Goal: Task Accomplishment & Management: Complete application form

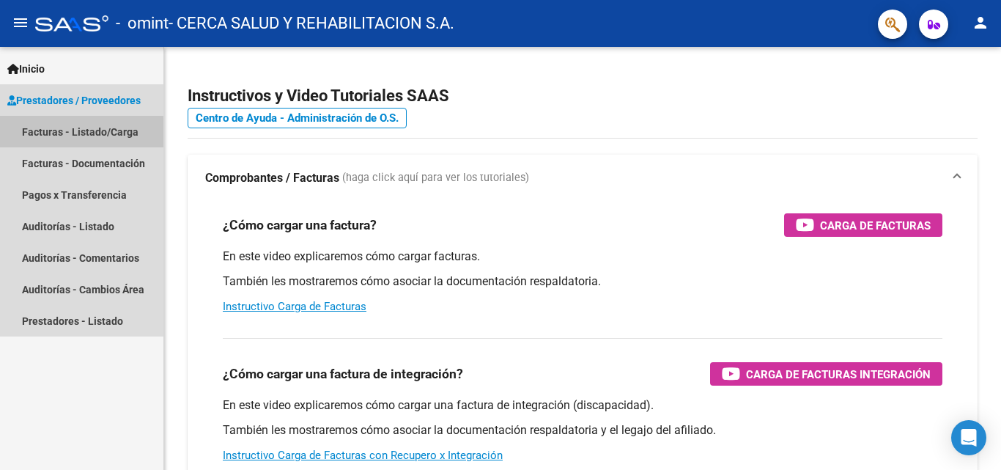
click at [80, 133] on link "Facturas - Listado/Carga" at bounding box center [81, 132] width 163 height 32
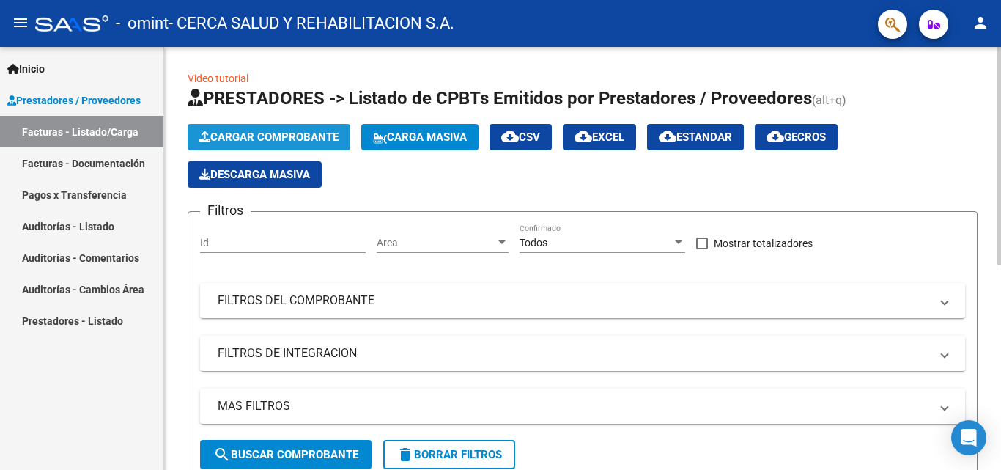
click at [278, 139] on span "Cargar Comprobante" at bounding box center [268, 136] width 139 height 13
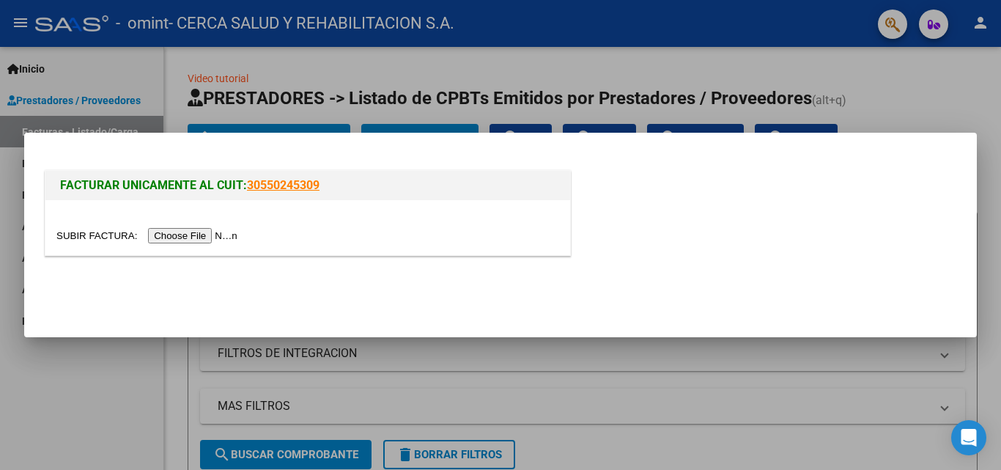
click at [208, 237] on input "file" at bounding box center [148, 235] width 185 height 15
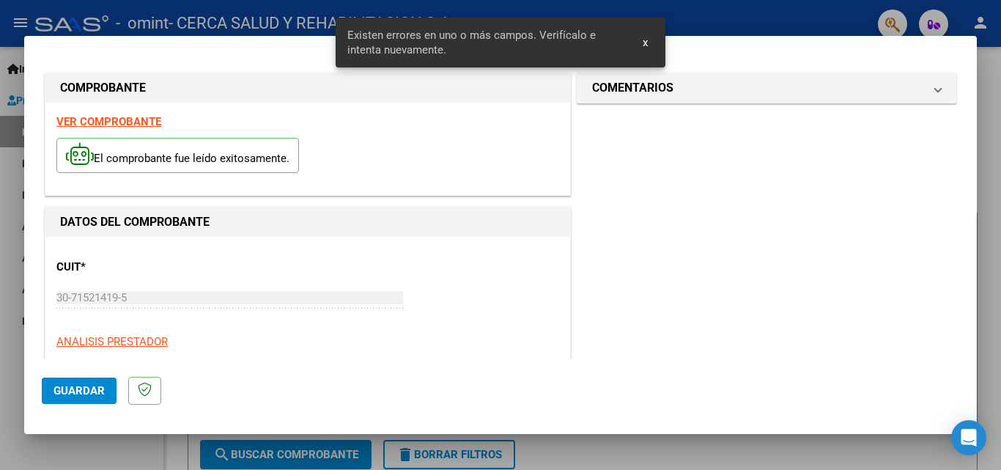
scroll to position [505, 0]
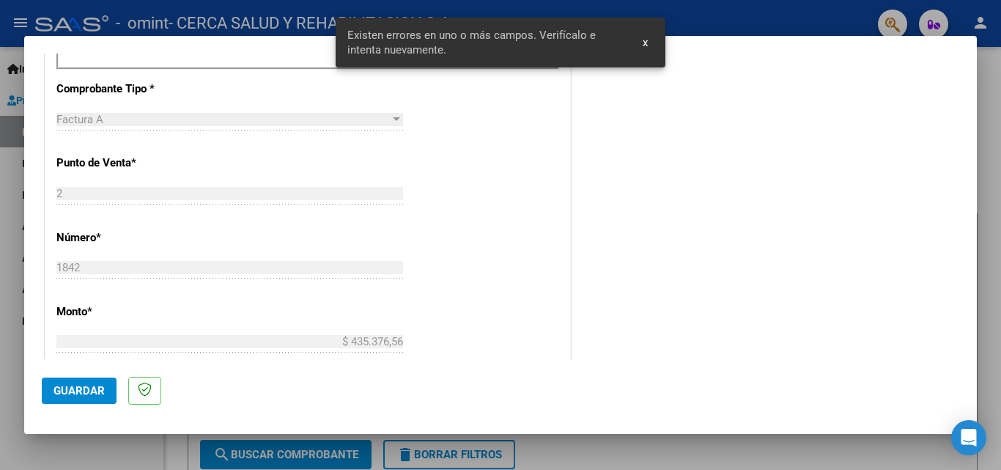
click at [189, 223] on div "CUIT * 30-71521419-5 Ingresar CUIT ANALISIS PRESTADOR CERCA SALUD Y REHABILITAC…" at bounding box center [307, 229] width 525 height 1141
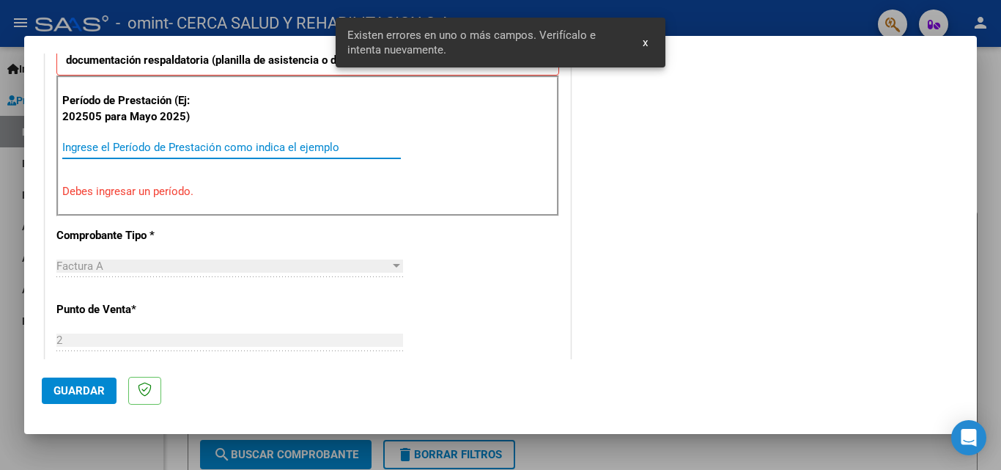
click at [193, 144] on input "Ingrese el Período de Prestación como indica el ejemplo" at bounding box center [231, 147] width 338 height 13
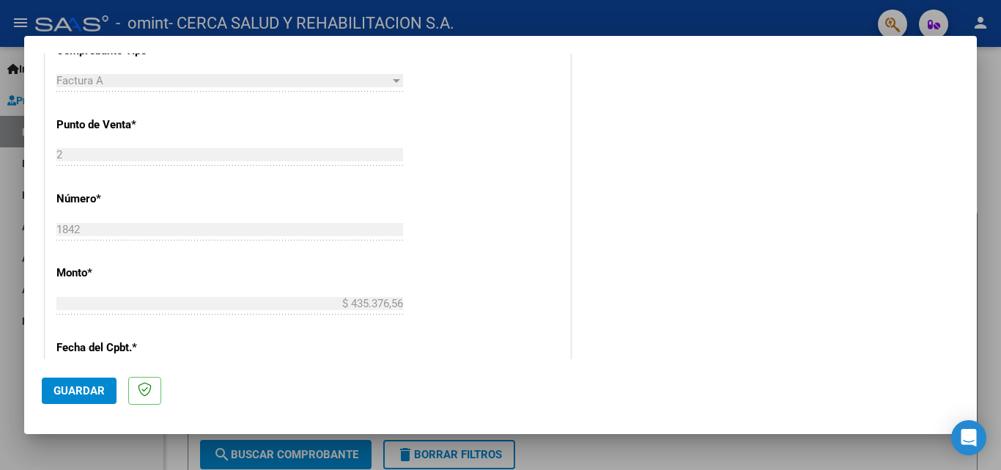
scroll to position [871, 0]
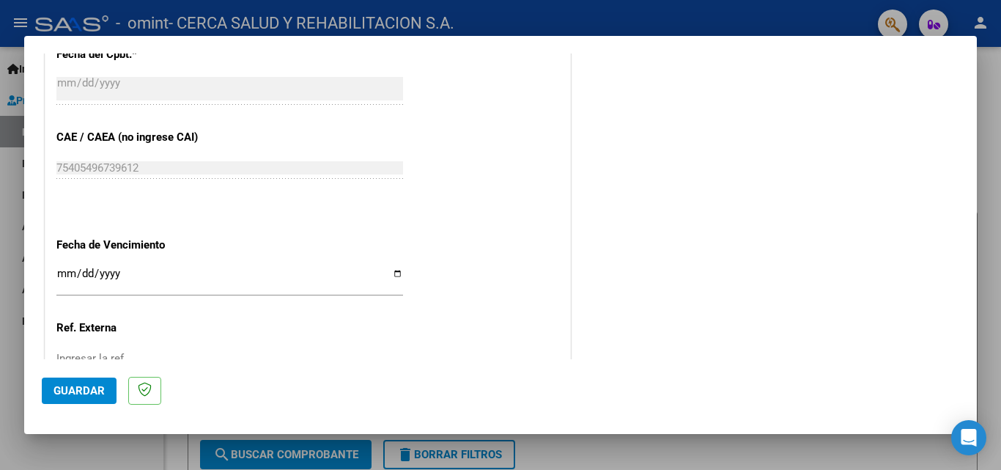
type input "202509"
click at [394, 278] on input "Ingresar la fecha" at bounding box center [229, 278] width 347 height 23
type input "[DATE]"
click at [72, 396] on span "Guardar" at bounding box center [78, 390] width 51 height 13
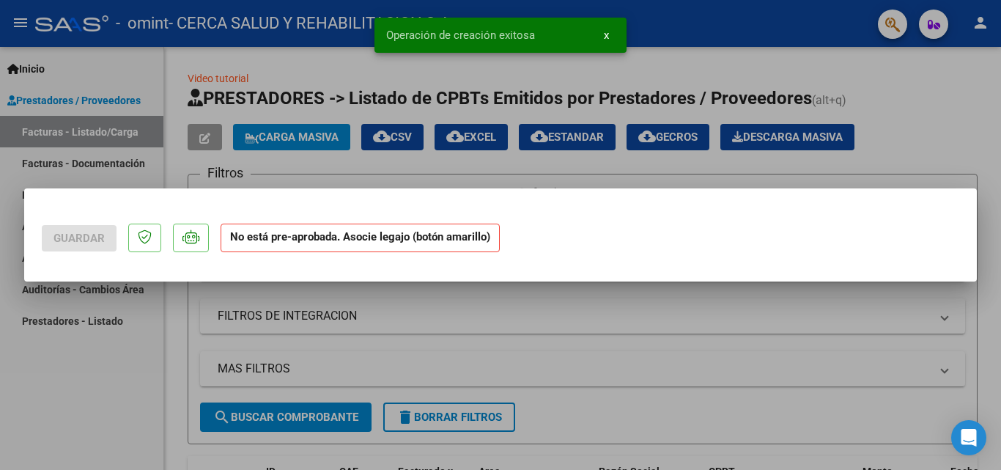
scroll to position [0, 0]
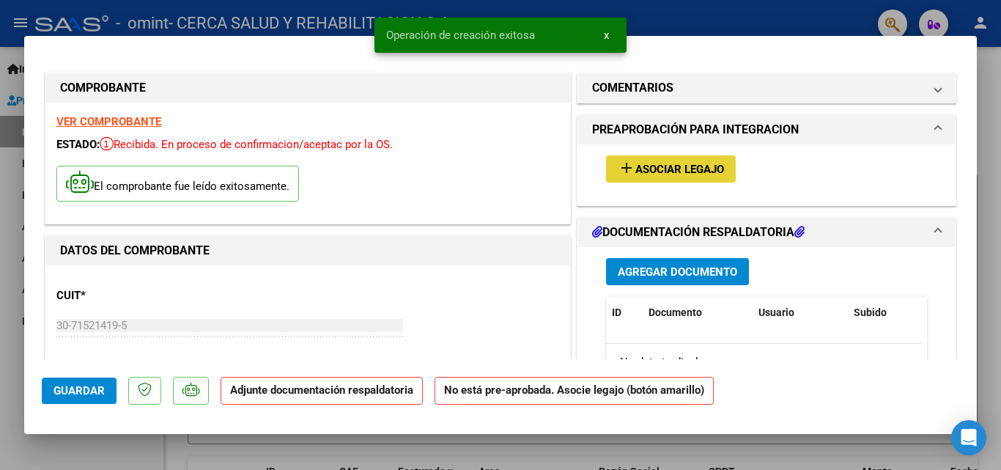
click at [669, 178] on button "add Asociar Legajo" at bounding box center [671, 168] width 130 height 27
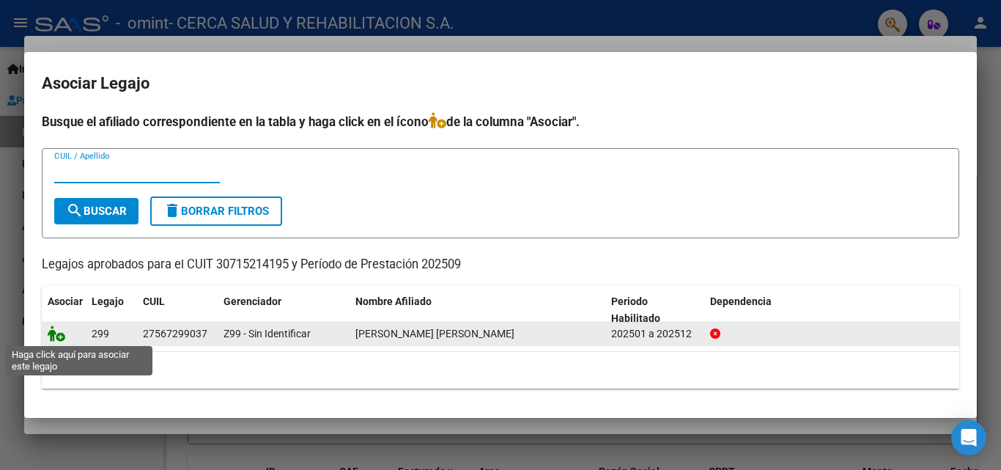
click at [62, 337] on icon at bounding box center [57, 333] width 18 height 16
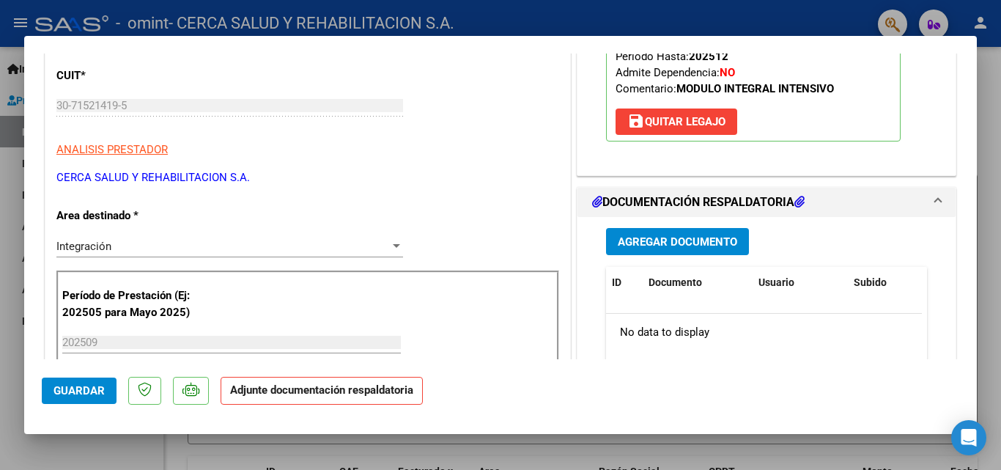
scroll to position [293, 0]
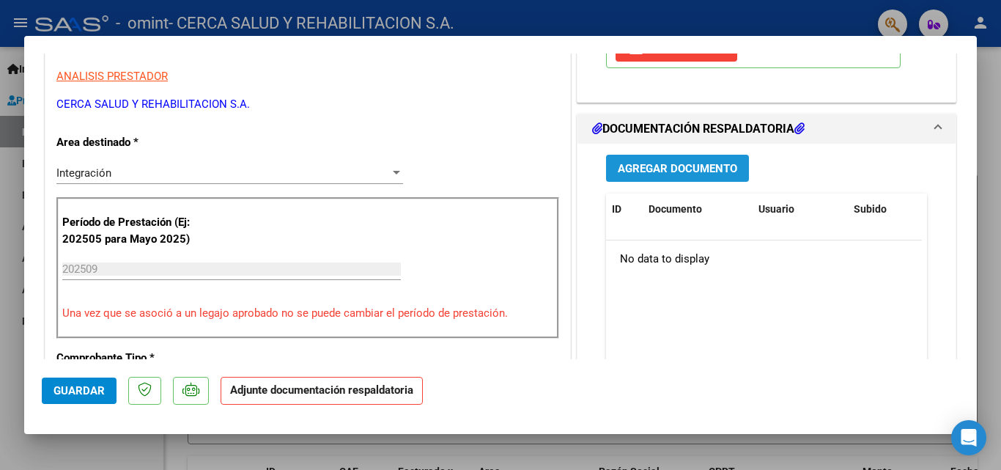
click at [672, 165] on span "Agregar Documento" at bounding box center [677, 168] width 119 height 13
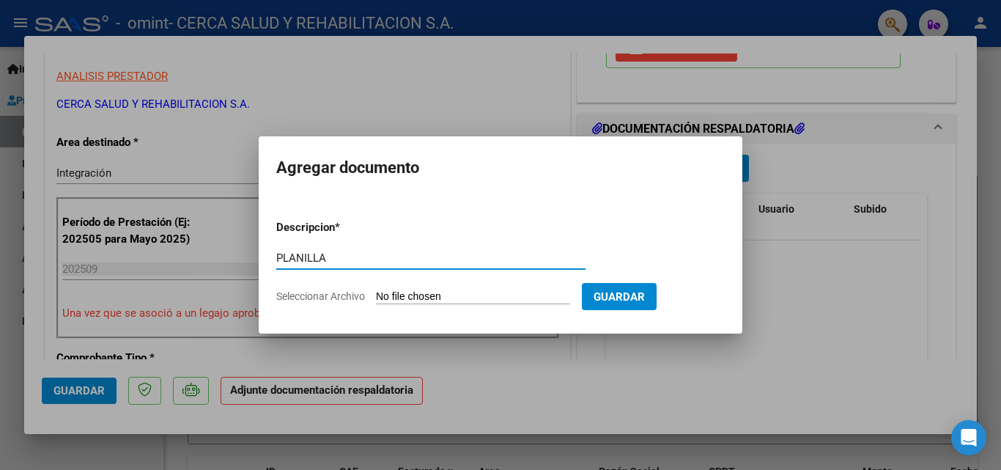
type input "PLANILLA"
click at [451, 294] on input "Seleccionar Archivo" at bounding box center [473, 297] width 194 height 14
type input "C:\fakepath\9 planilla [PERSON_NAME] .pdf"
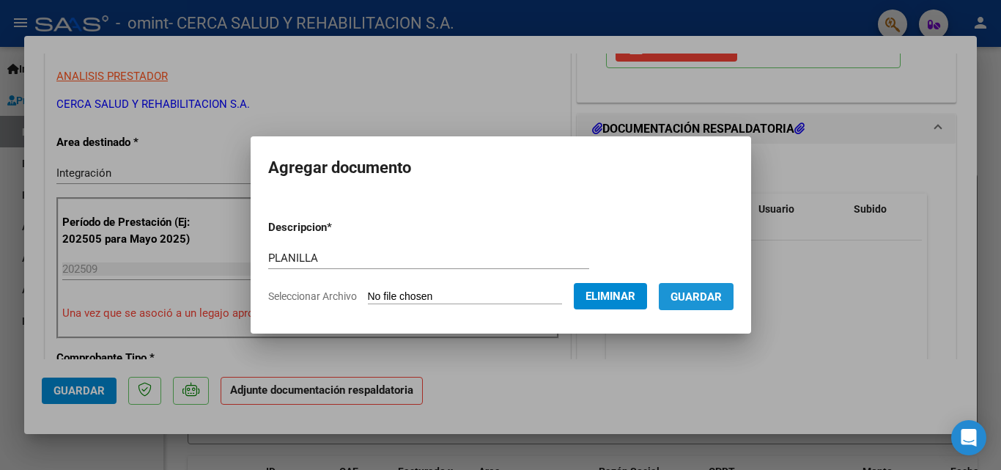
click at [697, 300] on span "Guardar" at bounding box center [695, 296] width 51 height 13
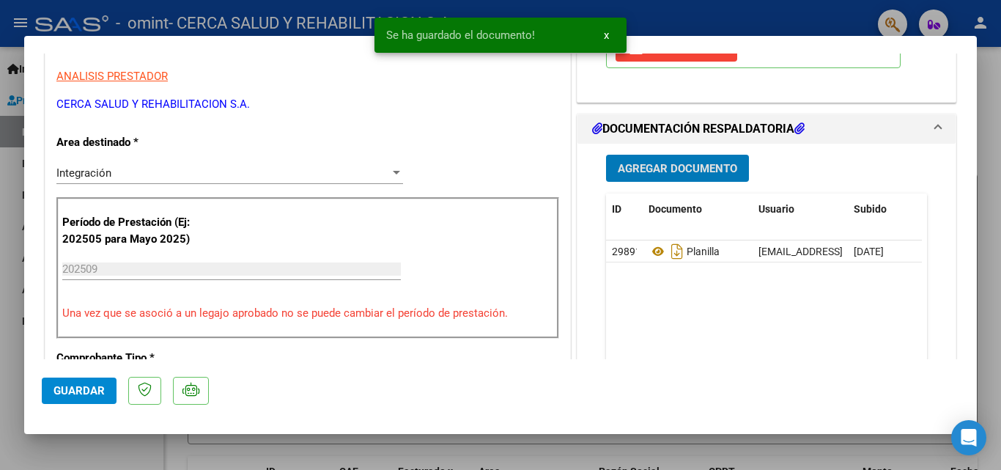
click at [87, 382] on button "Guardar" at bounding box center [79, 390] width 75 height 26
